Goal: Navigation & Orientation: Find specific page/section

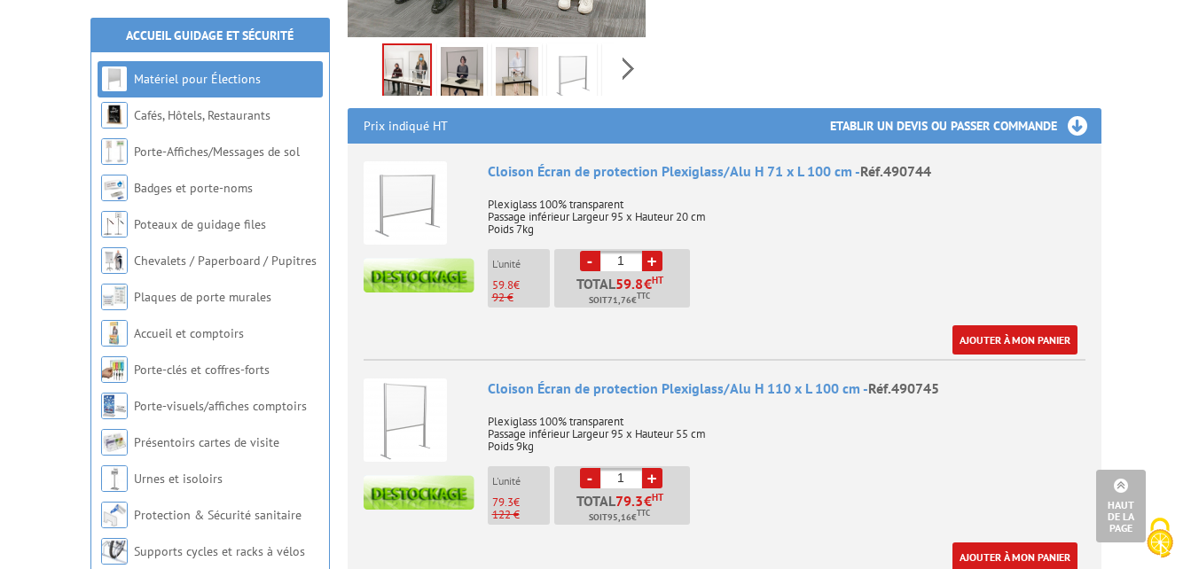
click at [386, 260] on img at bounding box center [419, 275] width 111 height 35
click at [552, 47] on img at bounding box center [572, 74] width 43 height 55
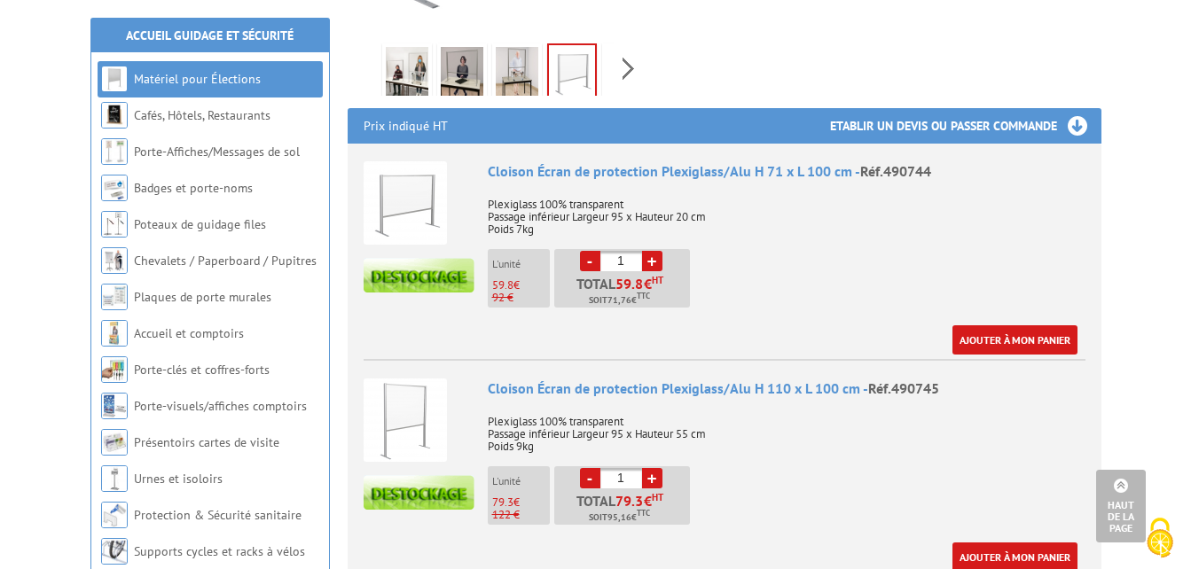
click at [515, 50] on img at bounding box center [517, 74] width 43 height 55
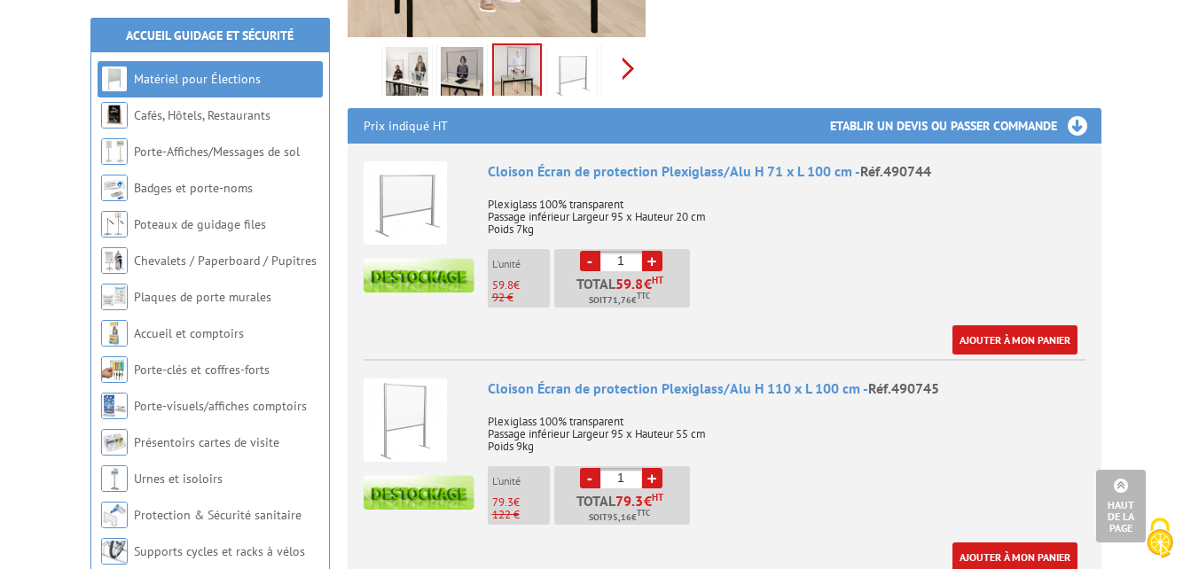
click at [629, 48] on div "Previous Next" at bounding box center [497, 68] width 299 height 62
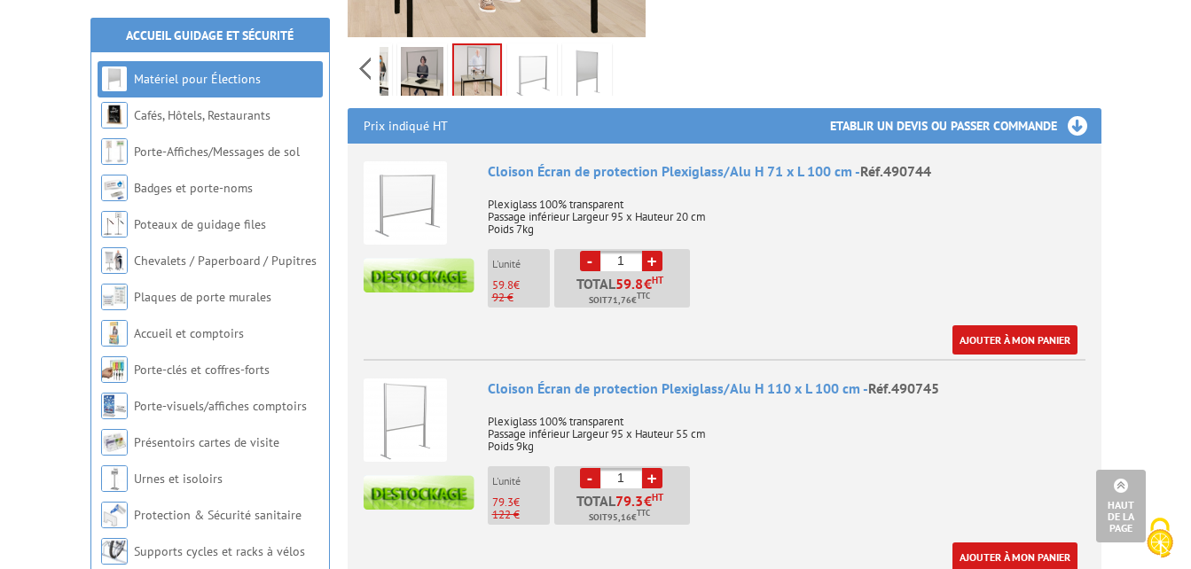
click at [629, 48] on div "Previous Next" at bounding box center [497, 68] width 299 height 62
click at [529, 47] on img at bounding box center [532, 74] width 43 height 55
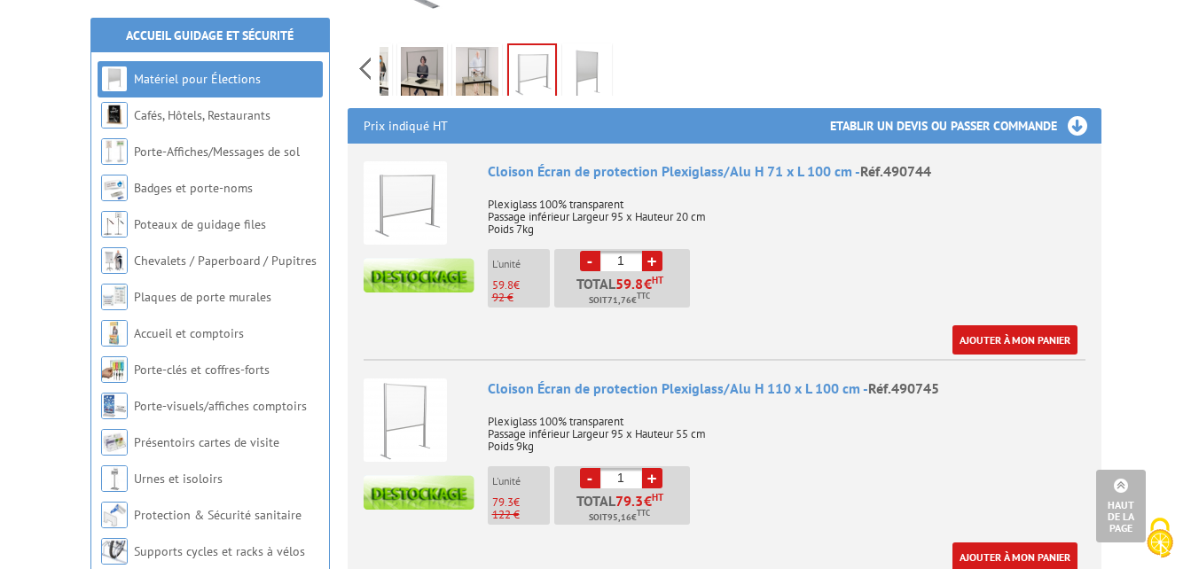
click at [429, 47] on img at bounding box center [422, 74] width 43 height 55
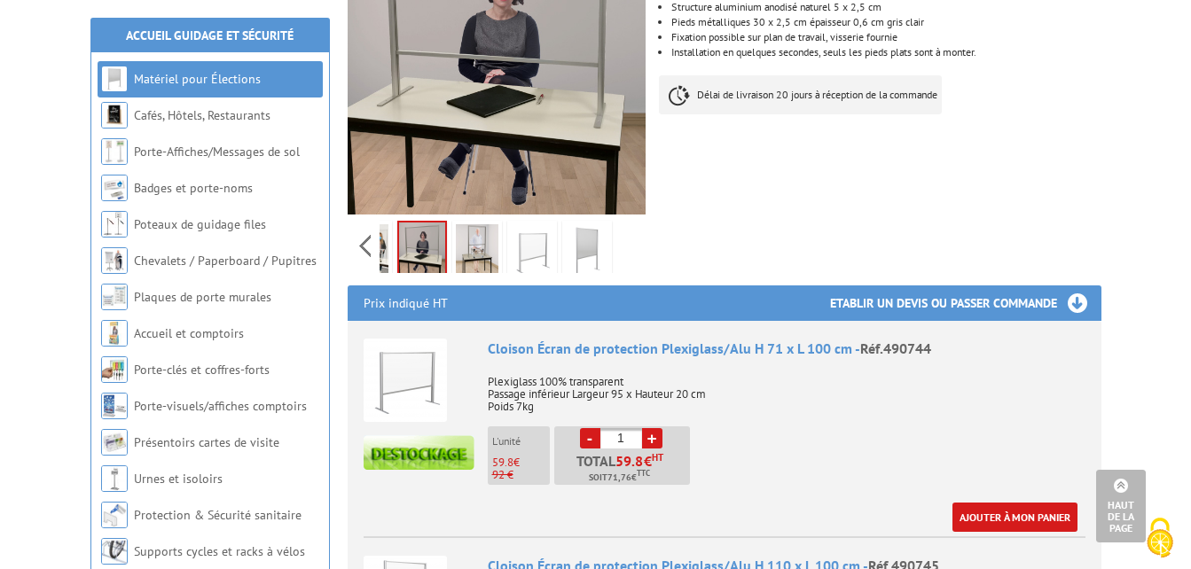
scroll to position [355, 0]
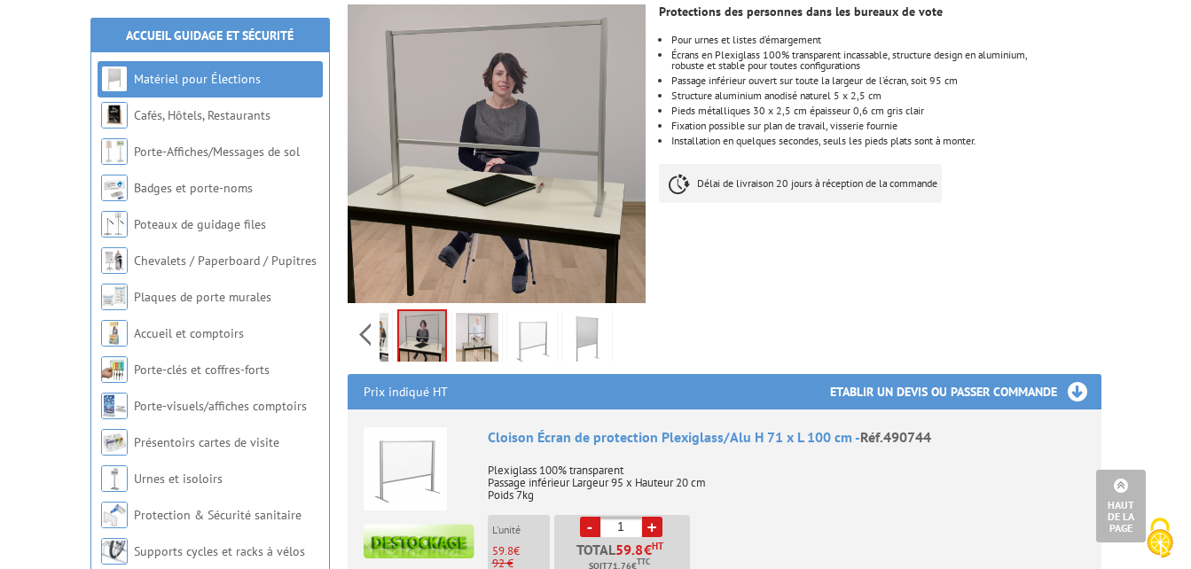
click at [525, 313] on img at bounding box center [532, 340] width 43 height 55
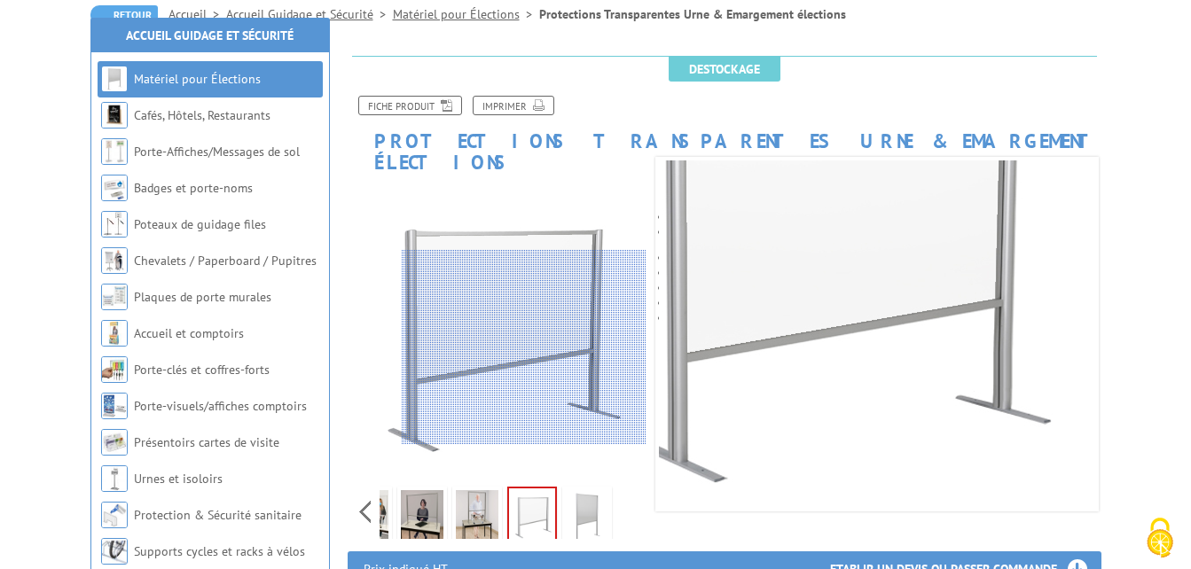
scroll to position [266, 0]
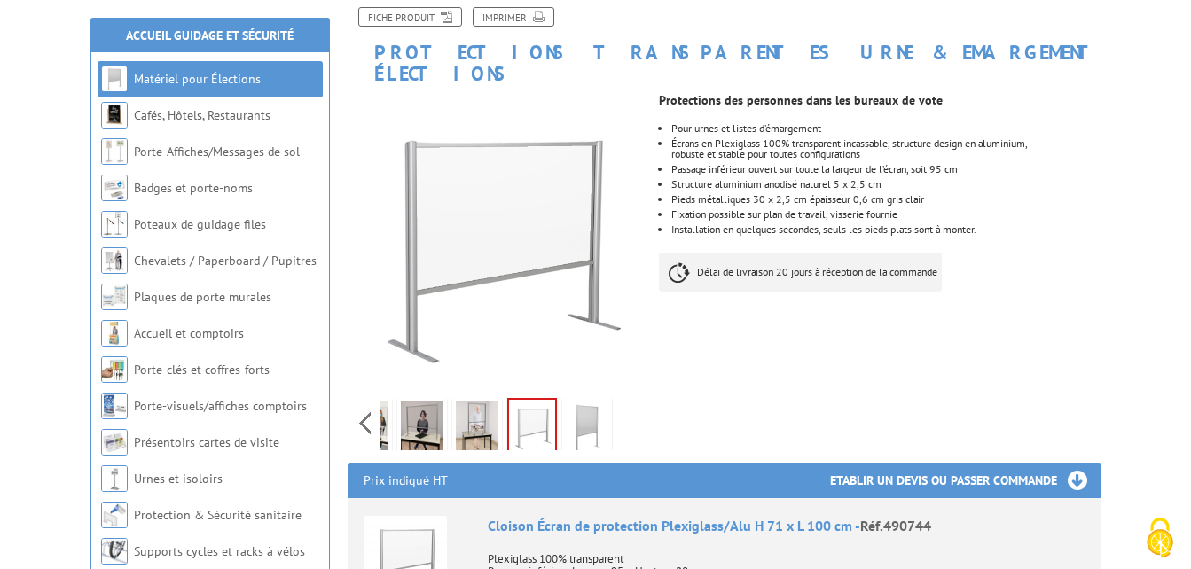
click at [583, 402] on img at bounding box center [587, 429] width 43 height 55
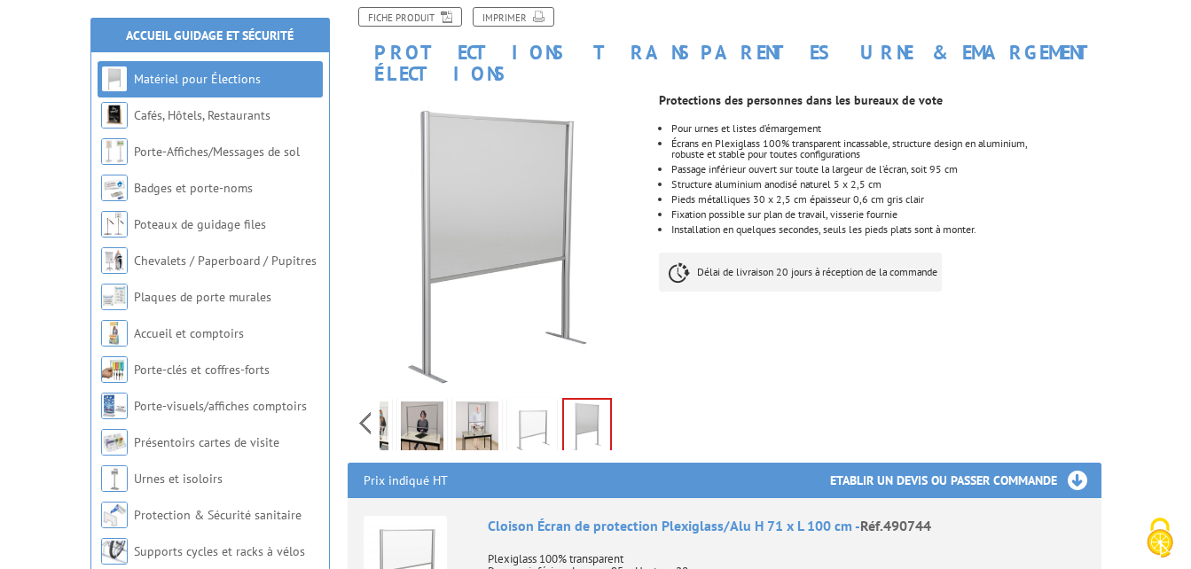
click at [525, 404] on img at bounding box center [532, 429] width 43 height 55
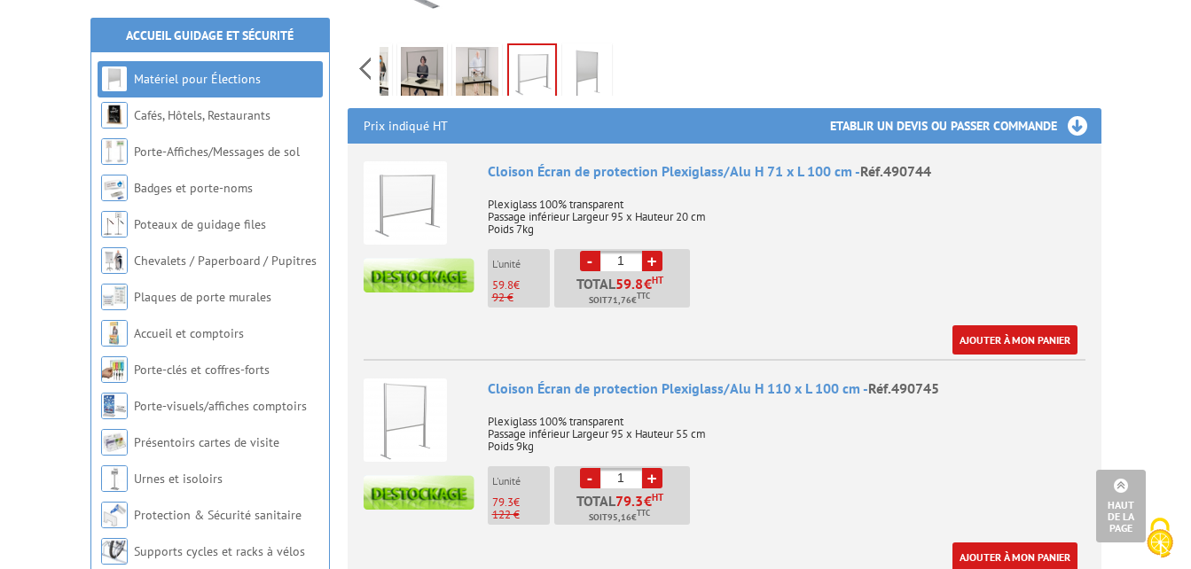
scroll to position [709, 0]
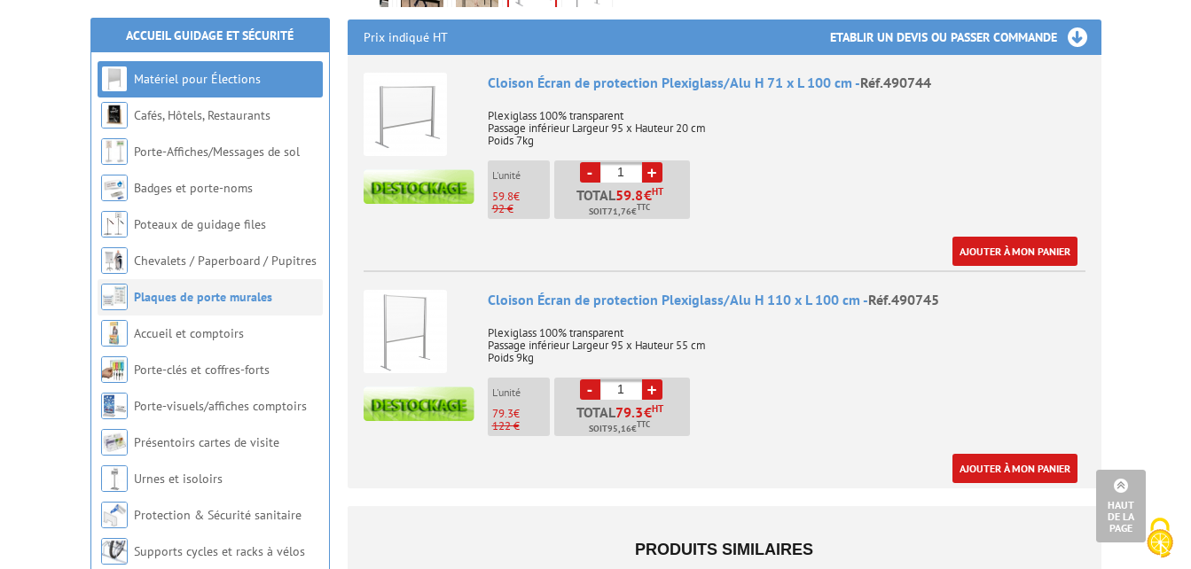
click at [235, 301] on link "Plaques de porte murales" at bounding box center [203, 297] width 138 height 16
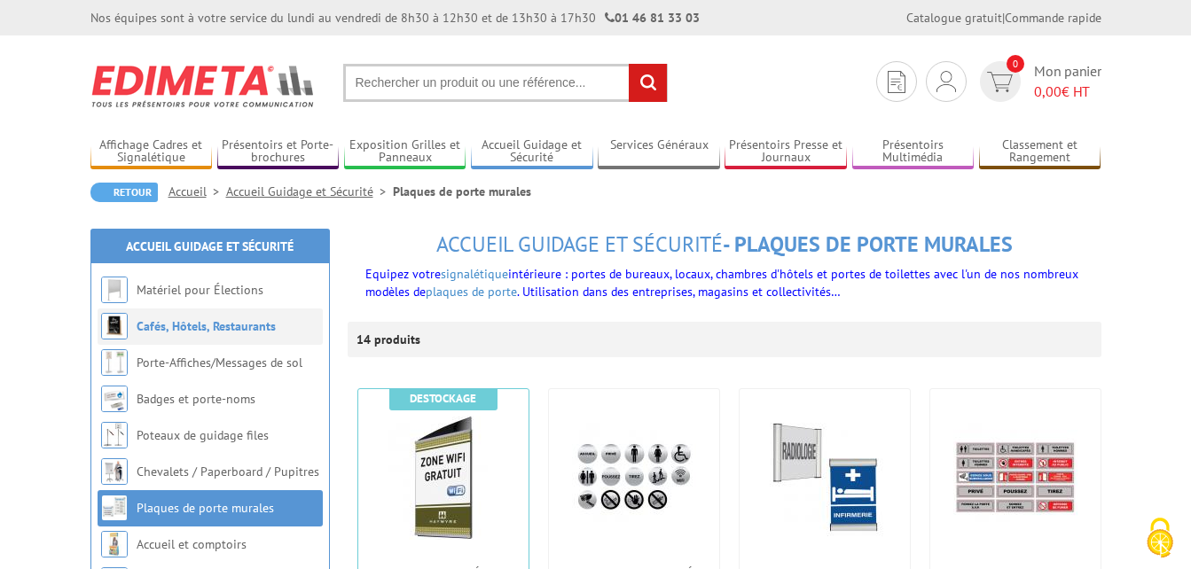
click at [226, 323] on link "Cafés, Hôtels, Restaurants" at bounding box center [206, 326] width 139 height 16
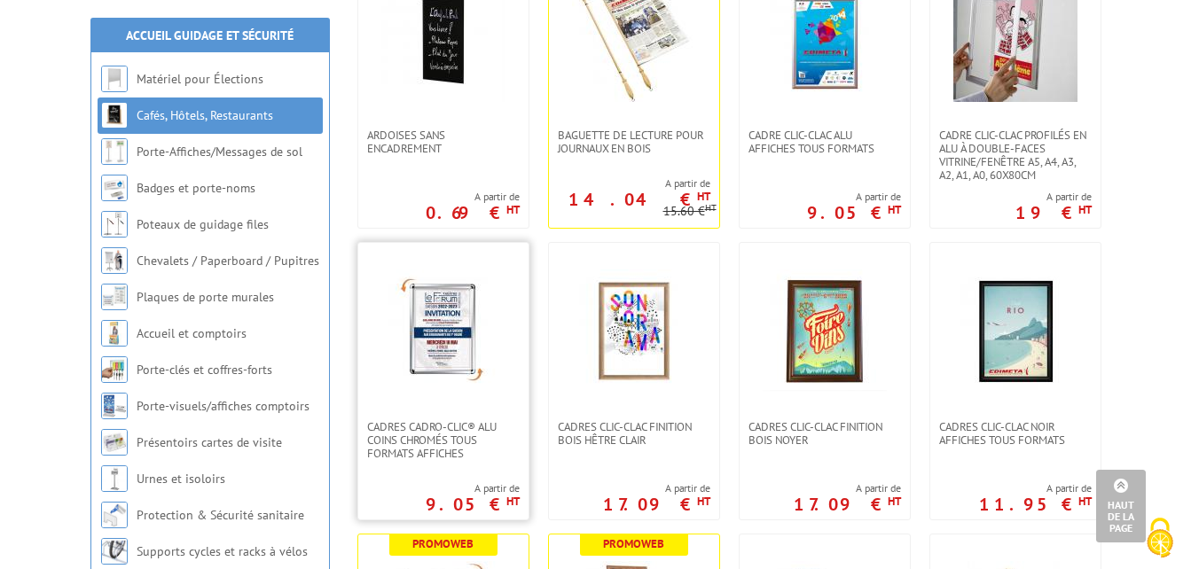
scroll to position [266, 0]
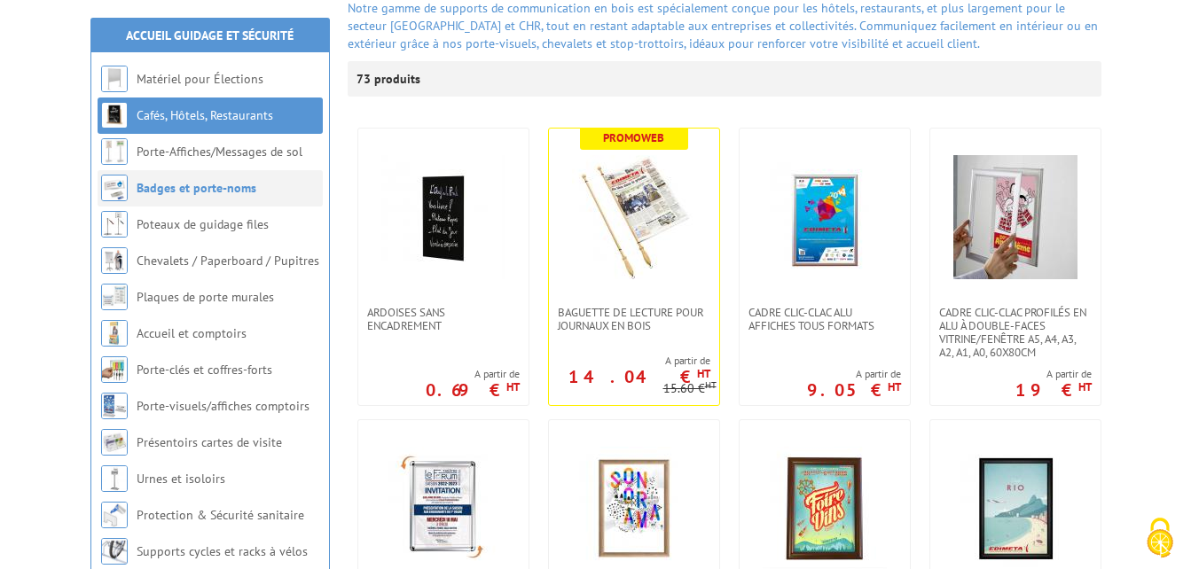
click at [189, 183] on link "Badges et porte-noms" at bounding box center [197, 188] width 120 height 16
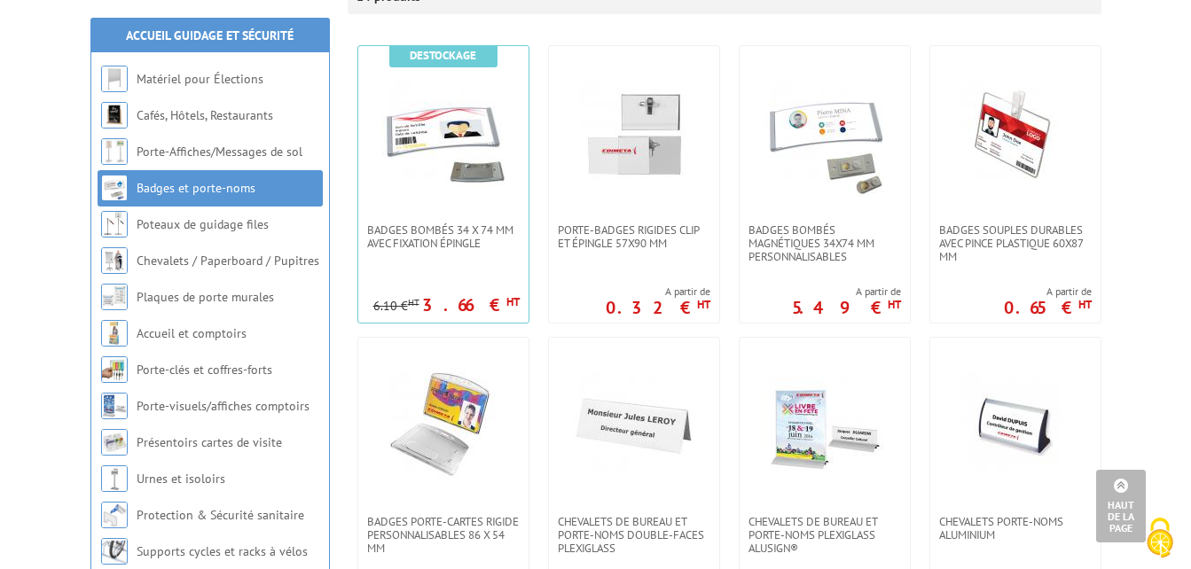
scroll to position [177, 0]
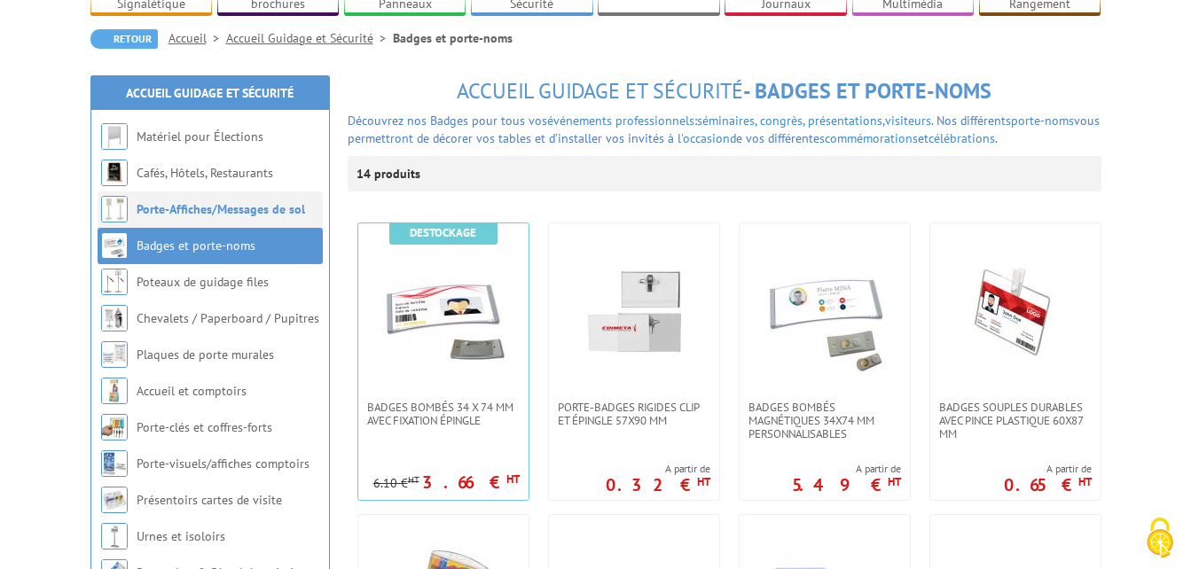
click at [204, 201] on link "Porte-Affiches/Messages de sol" at bounding box center [221, 209] width 168 height 16
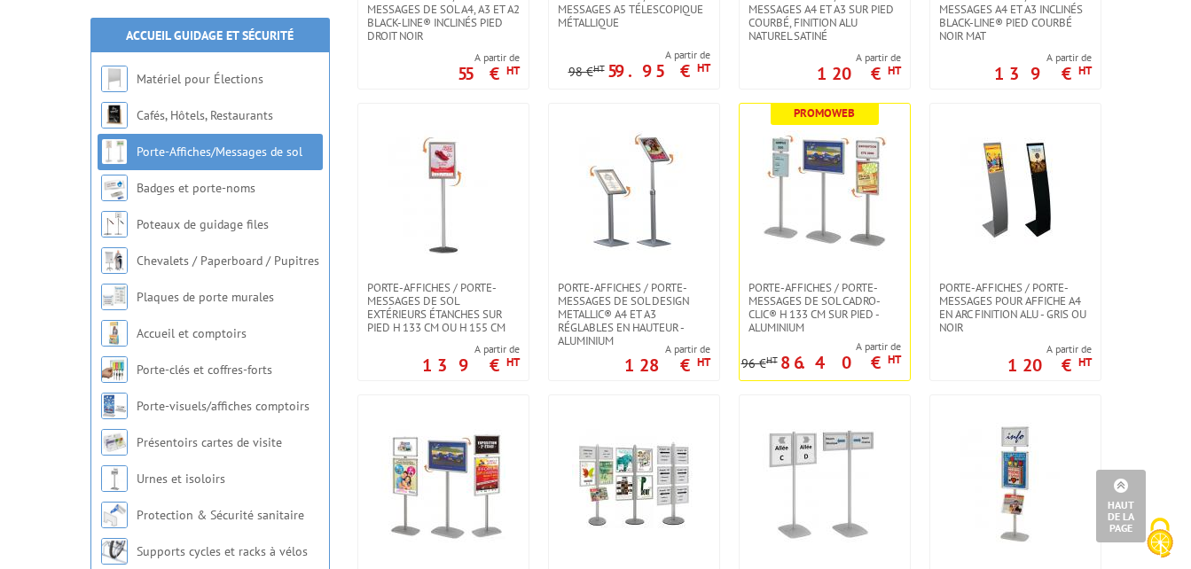
scroll to position [709, 0]
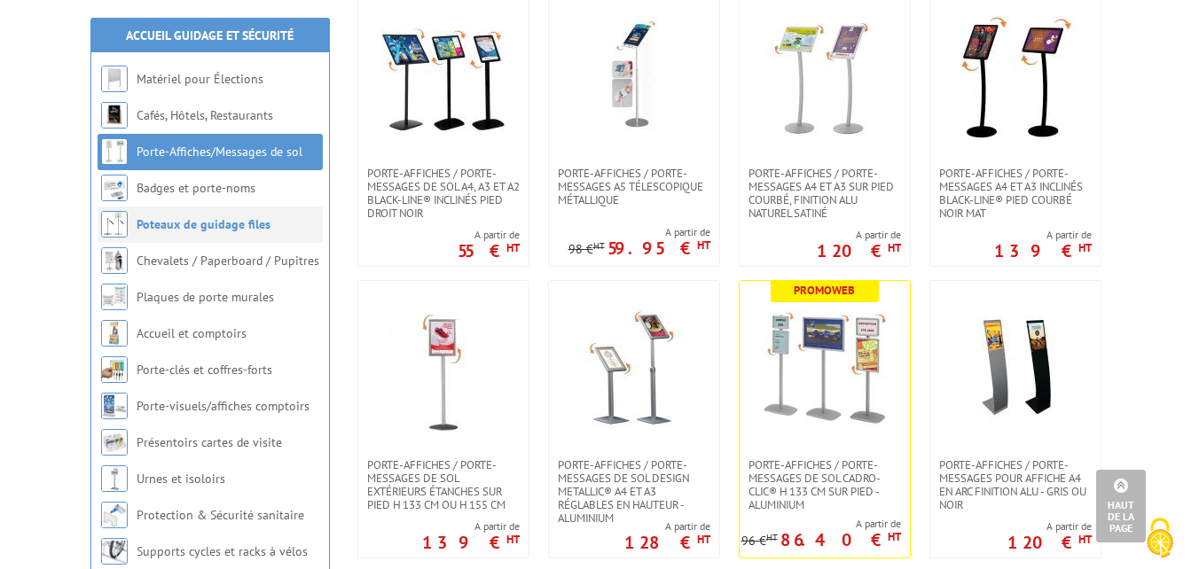
click at [175, 214] on li "Poteaux de guidage files" at bounding box center [210, 225] width 225 height 36
click at [176, 248] on li "Chevalets / Paperboard / Pupitres" at bounding box center [210, 261] width 225 height 36
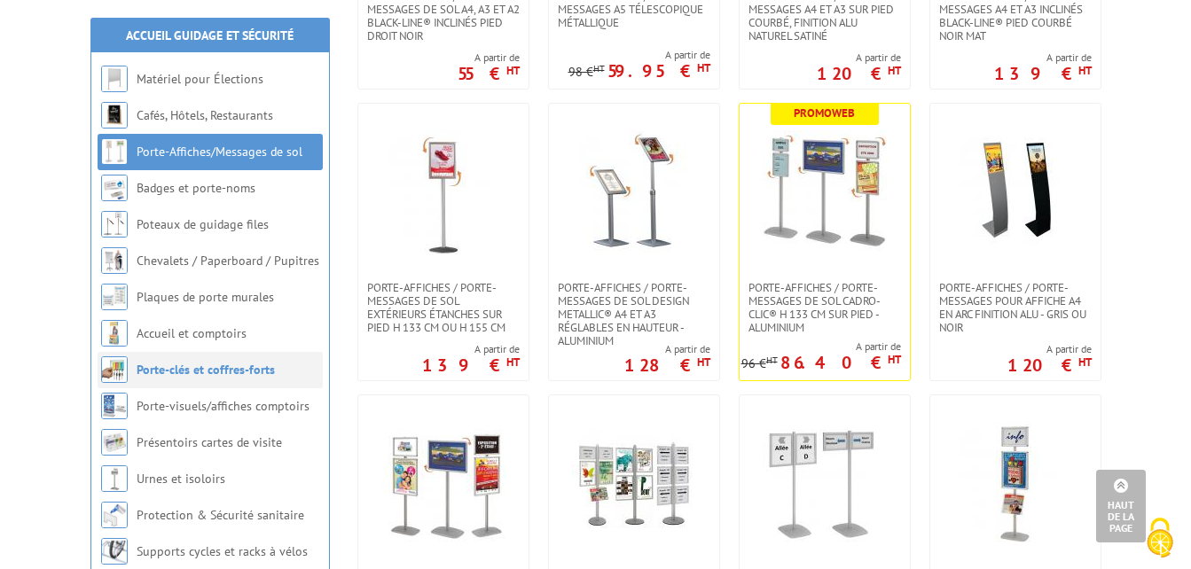
click at [133, 365] on li "Porte-clés et coffres-forts" at bounding box center [210, 370] width 225 height 36
click at [113, 368] on img at bounding box center [114, 369] width 27 height 27
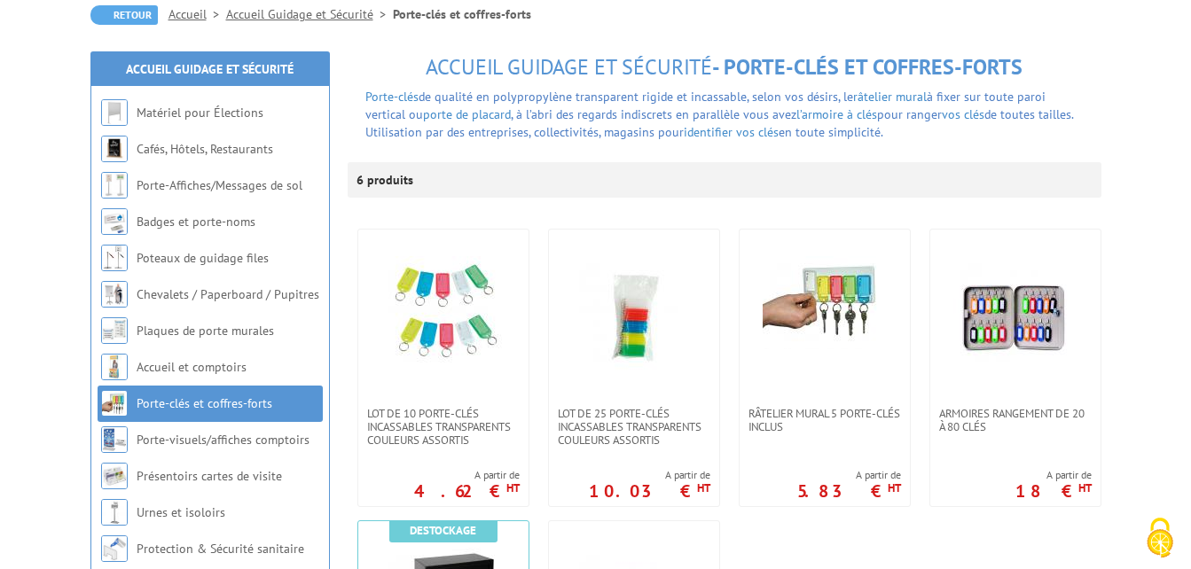
scroll to position [266, 0]
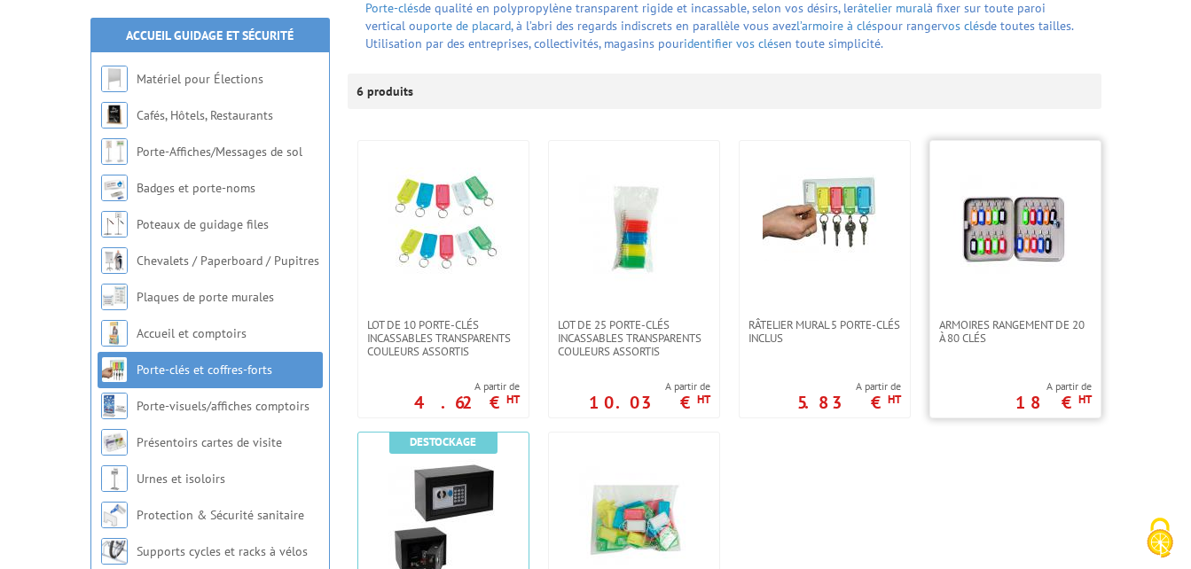
click at [966, 215] on img at bounding box center [1015, 230] width 124 height 124
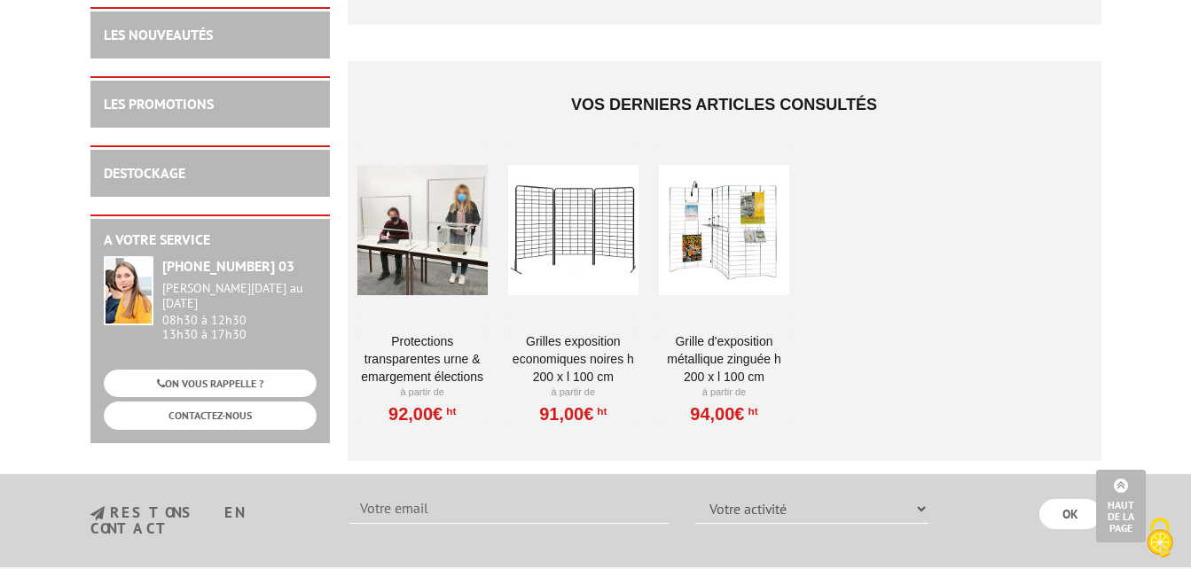
scroll to position [1685, 0]
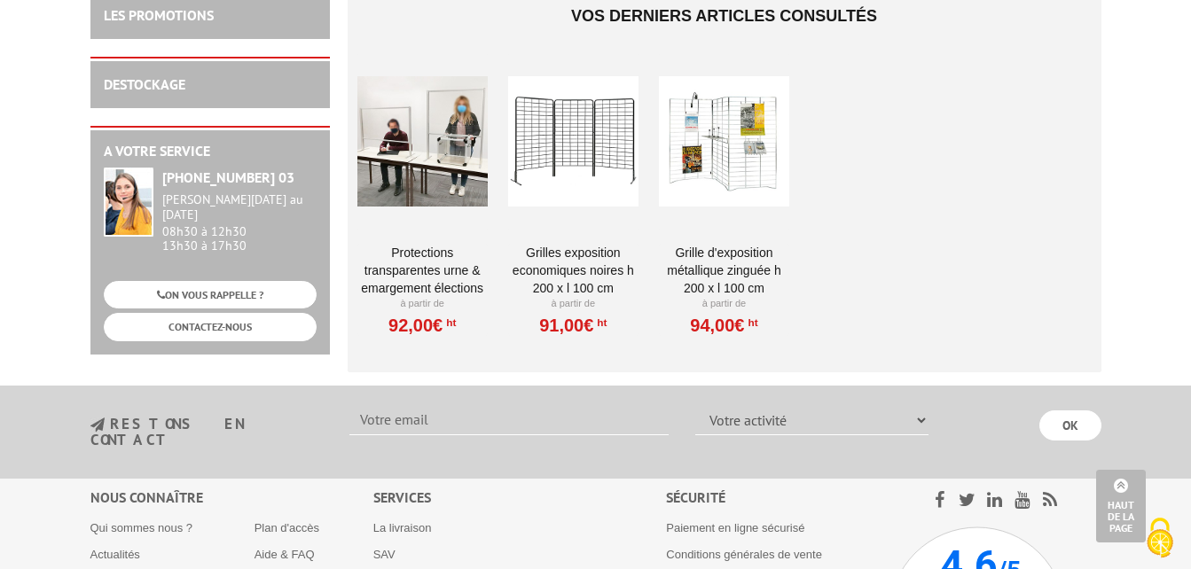
click at [565, 151] on div at bounding box center [573, 141] width 130 height 177
